Goal: Information Seeking & Learning: Find contact information

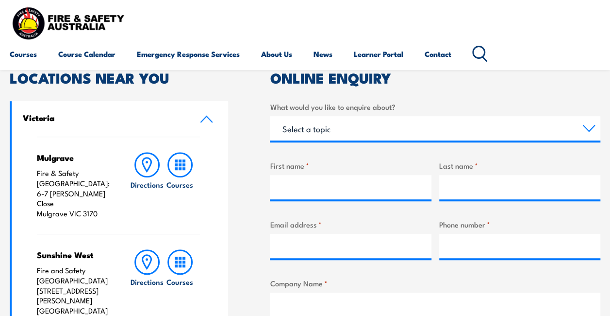
scroll to position [253, 0]
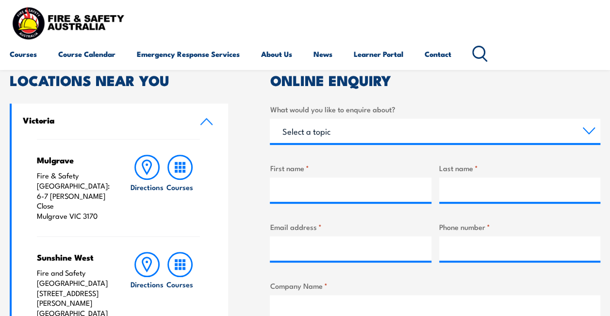
click at [201, 121] on icon at bounding box center [206, 121] width 13 height 8
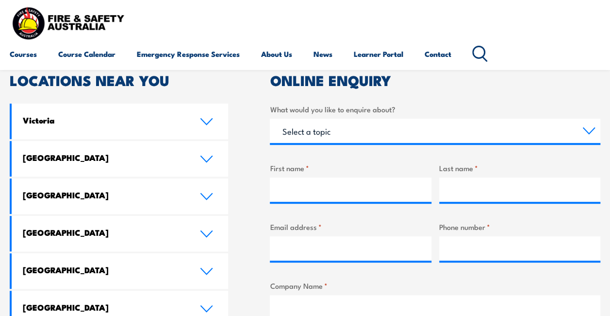
click at [200, 122] on link "Victoria" at bounding box center [120, 120] width 216 height 35
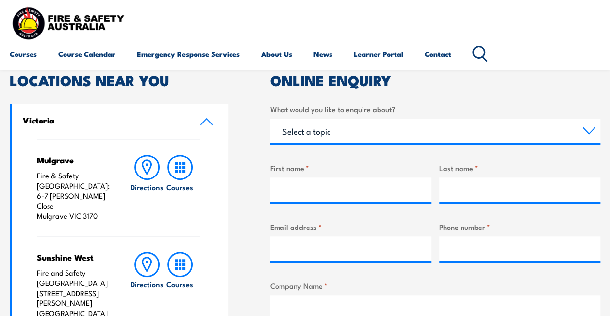
click at [59, 202] on div "Mulgrave Fire & Safety [GEOGRAPHIC_DATA]: [STREET_ADDRESS][PERSON_NAME] Directi…" at bounding box center [118, 187] width 163 height 97
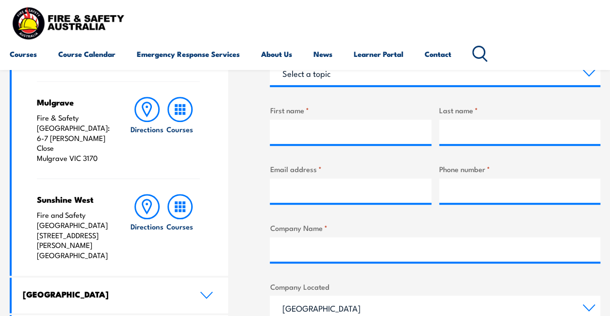
scroll to position [316, 0]
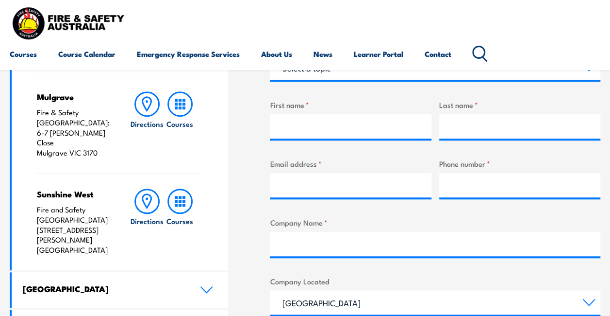
click at [49, 235] on div "Sunshine West Fire and Safety [GEOGRAPHIC_DATA] [STREET_ADDRESS][PERSON_NAME] D…" at bounding box center [118, 221] width 163 height 97
drag, startPoint x: 59, startPoint y: 231, endPoint x: 33, endPoint y: 217, distance: 29.8
click at [33, 217] on div "Mulgrave Fire & Safety [GEOGRAPHIC_DATA]: [STREET_ADDRESS][PERSON_NAME] Directi…" at bounding box center [120, 173] width 216 height 194
drag, startPoint x: 33, startPoint y: 217, endPoint x: 40, endPoint y: 221, distance: 7.8
click at [40, 221] on p "Fire and Safety Australia [STREET_ADDRESS][PERSON_NAME]" at bounding box center [75, 229] width 76 height 50
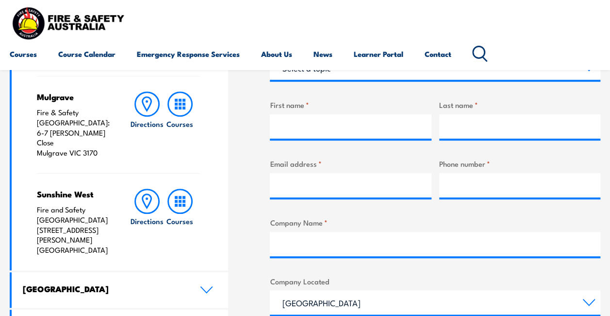
click at [62, 224] on p "Fire and Safety Australia [STREET_ADDRESS][PERSON_NAME]" at bounding box center [75, 229] width 76 height 50
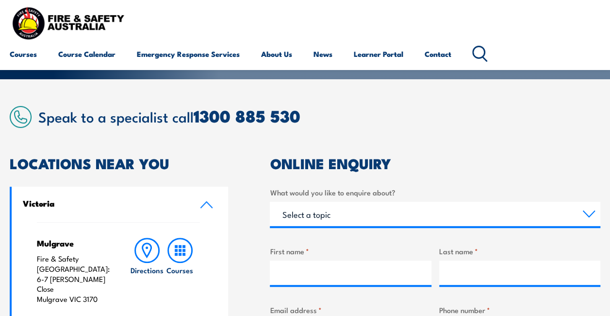
scroll to position [158, 0]
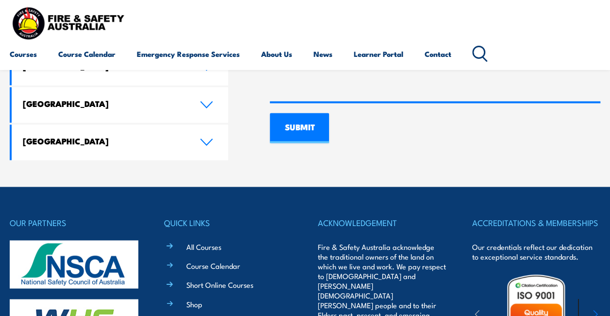
scroll to position [686, 0]
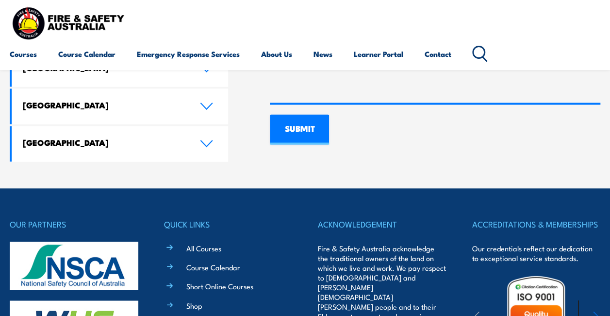
click at [251, 23] on div "Courses Course Calendar Emergency Response Services Services Overview Emergency…" at bounding box center [305, 35] width 591 height 62
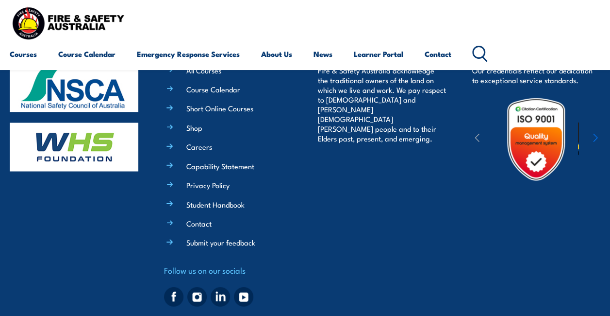
scroll to position [865, 0]
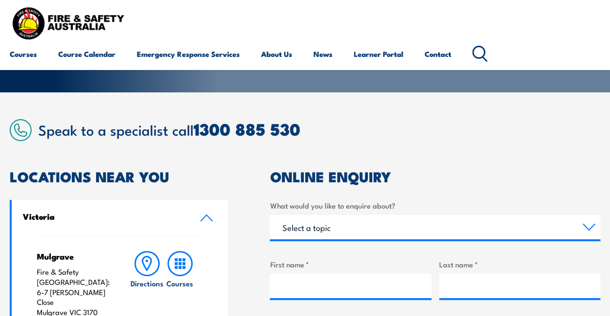
scroll to position [158, 0]
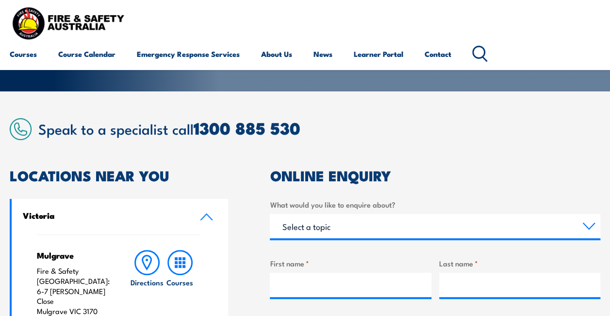
click at [155, 128] on h2 "Speak to a specialist call [PHONE_NUMBER]" at bounding box center [319, 128] width 562 height 18
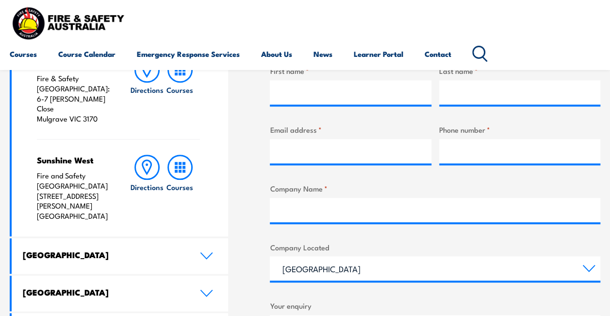
scroll to position [352, 0]
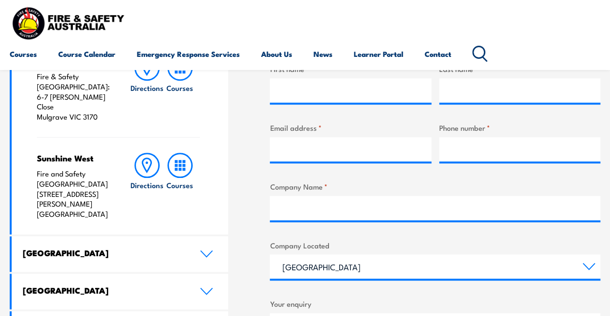
click at [216, 236] on link "[GEOGRAPHIC_DATA]" at bounding box center [120, 253] width 216 height 35
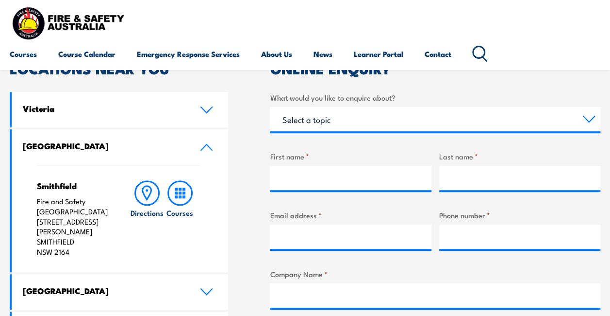
scroll to position [251, 0]
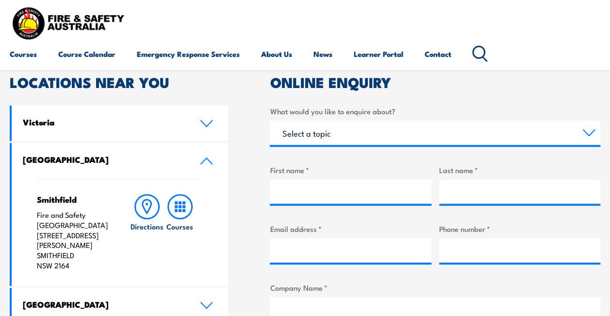
click at [189, 138] on link "Victoria" at bounding box center [120, 122] width 216 height 35
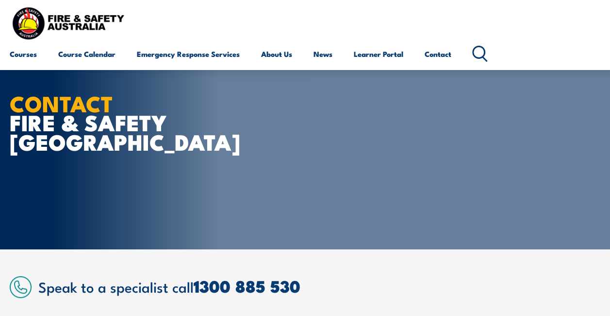
scroll to position [240, 0]
